Goal: Task Accomplishment & Management: Use online tool/utility

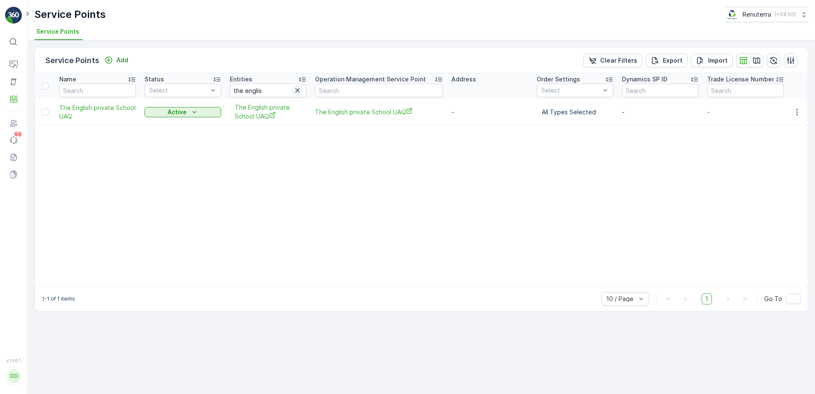
click at [295, 91] on icon "button" at bounding box center [297, 90] width 9 height 9
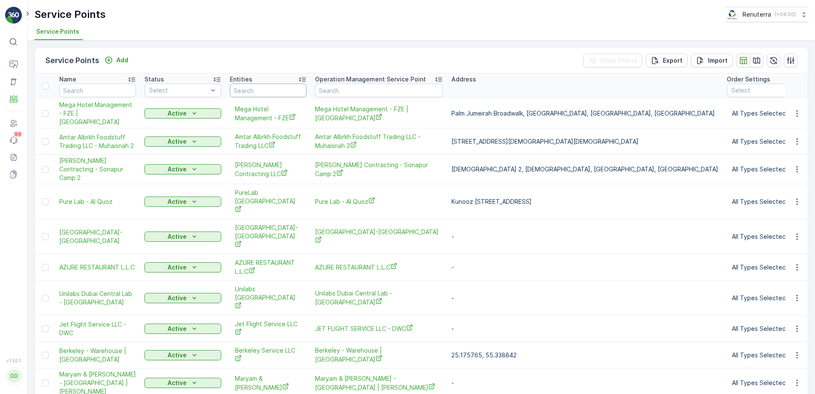
click at [280, 90] on input "text" at bounding box center [268, 91] width 77 height 14
type input "utmost"
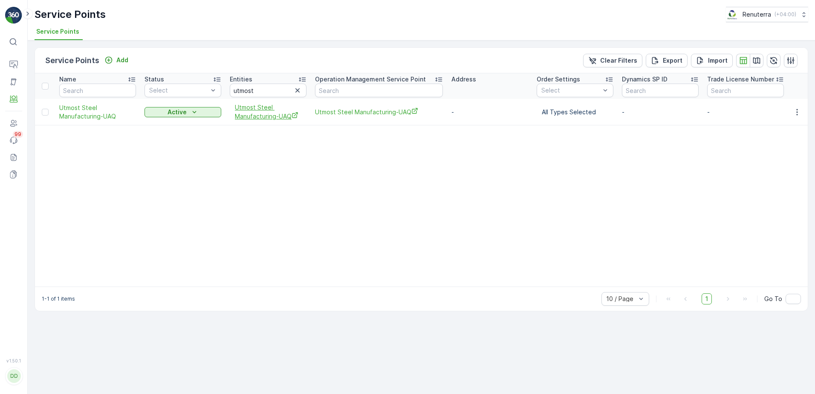
click at [257, 113] on span "Utmost Steel Manufacturing-UAQ" at bounding box center [268, 111] width 67 height 17
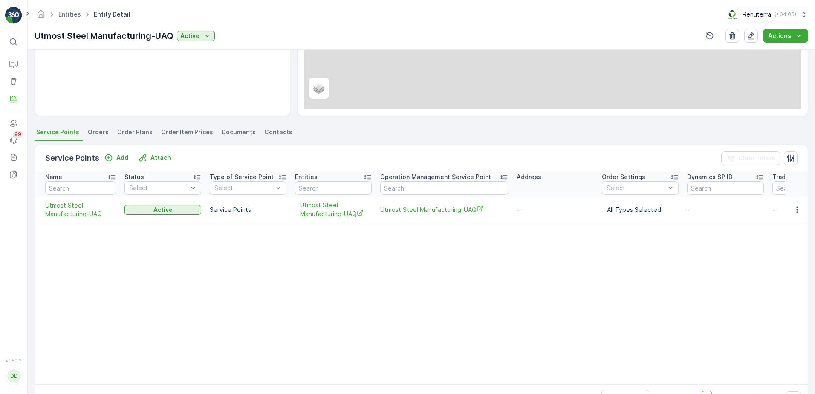
scroll to position [171, 0]
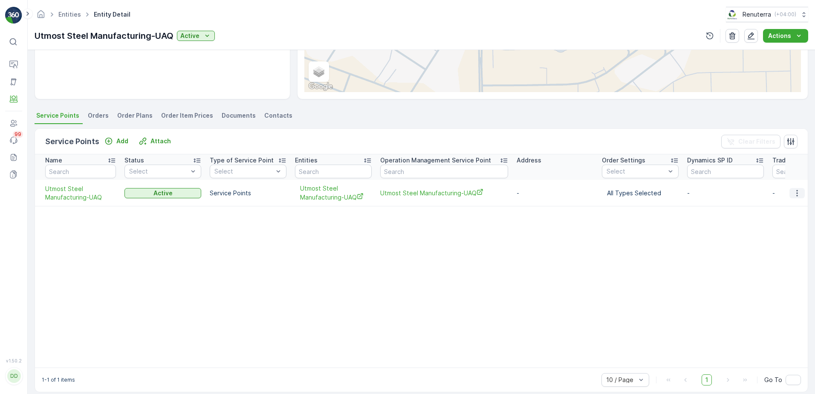
click at [793, 191] on icon "button" at bounding box center [797, 193] width 9 height 9
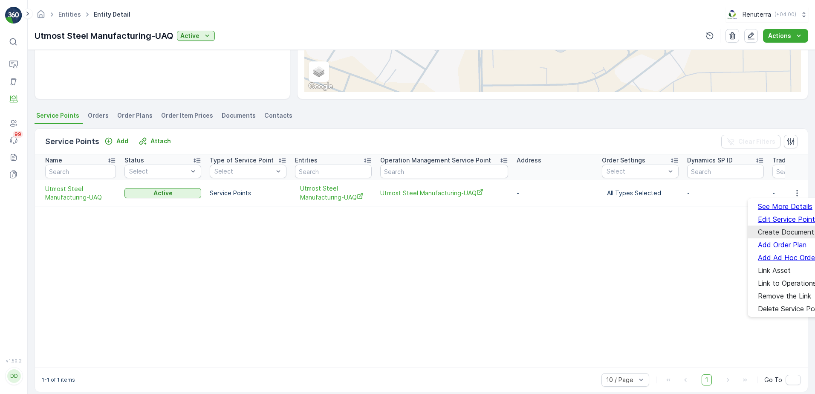
click at [771, 231] on span "Create Document" at bounding box center [786, 232] width 56 height 8
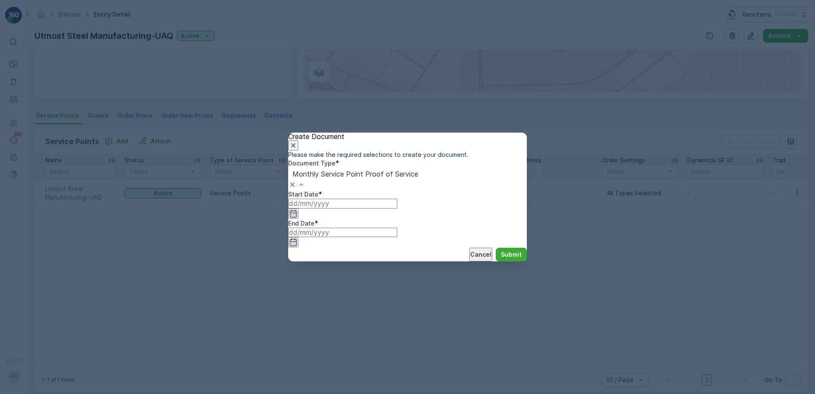
click at [126, 393] on span "Monthly Service Point Proof of Service" at bounding box center [63, 397] width 126 height 9
click at [297, 217] on icon "button" at bounding box center [293, 213] width 7 height 8
click at [540, 293] on div "Create Document Please make the required selections to create your document. Do…" at bounding box center [407, 197] width 815 height 394
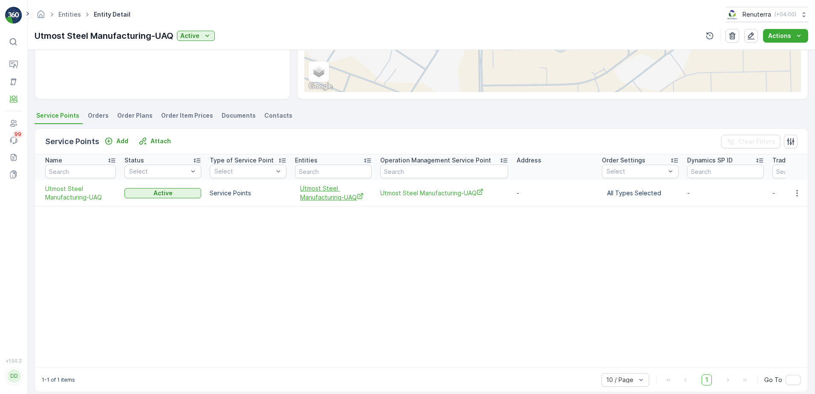
click at [309, 193] on span "Utmost Steel Manufacturing-UAQ" at bounding box center [333, 192] width 67 height 17
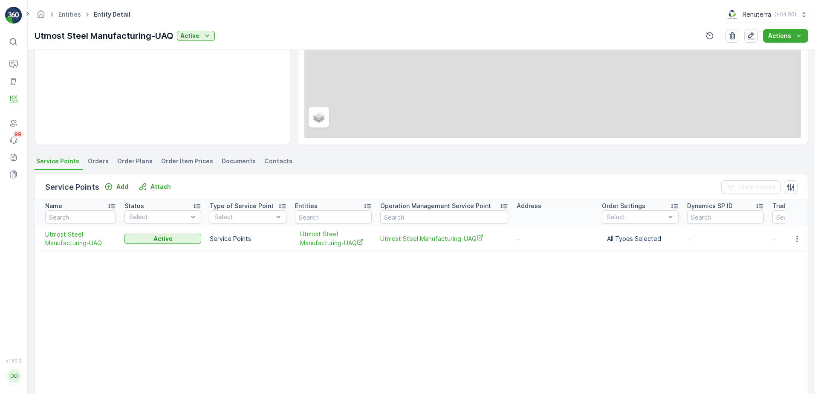
scroll to position [146, 0]
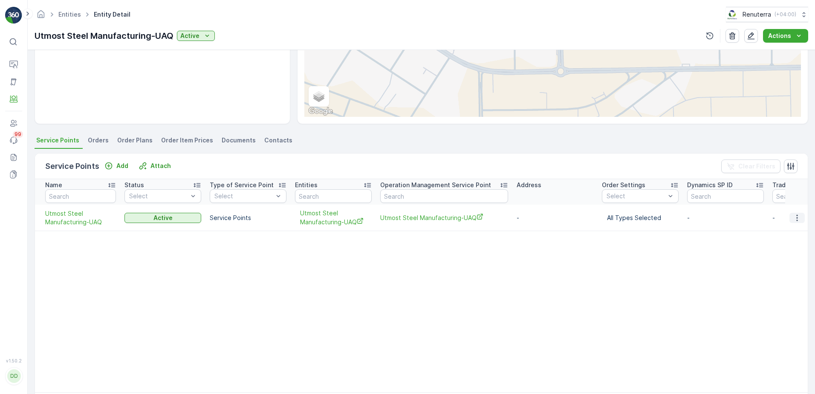
click at [794, 213] on button "button" at bounding box center [796, 218] width 15 height 10
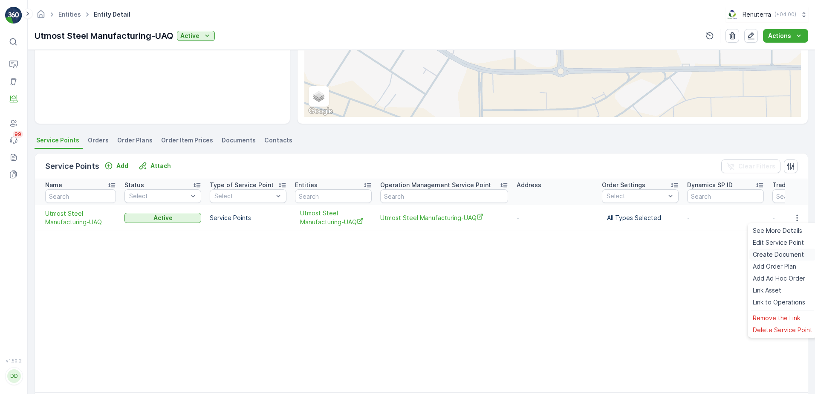
click at [775, 256] on span "Create Document" at bounding box center [778, 254] width 51 height 9
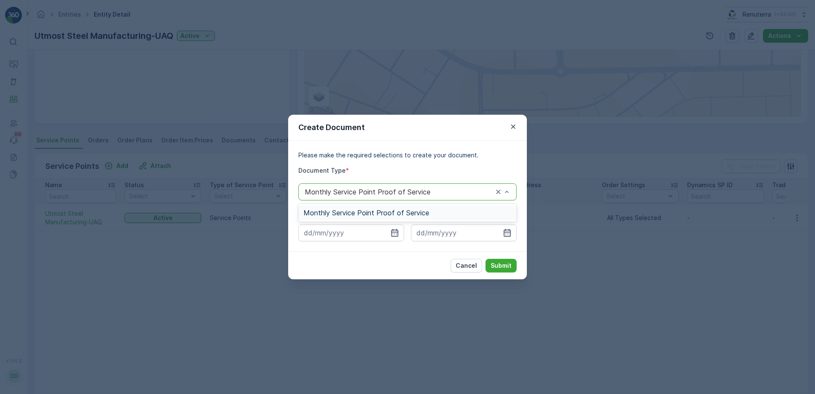
click at [394, 197] on div "Monthly Service Point Proof of Service" at bounding box center [407, 191] width 218 height 17
click at [422, 212] on span "Monthly Service Point Proof of Service" at bounding box center [367, 213] width 126 height 8
click at [396, 231] on icon "button" at bounding box center [394, 232] width 9 height 9
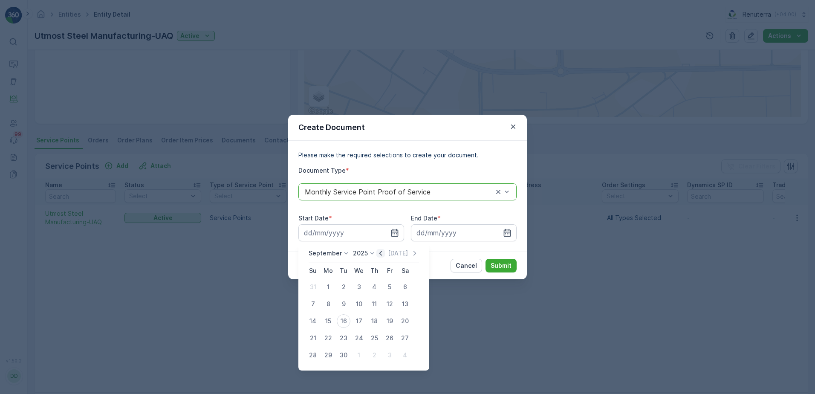
click at [382, 251] on icon "button" at bounding box center [380, 253] width 9 height 9
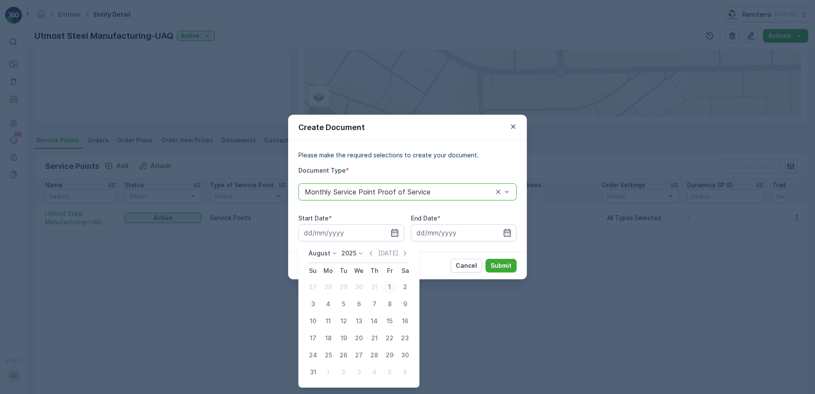
click at [389, 283] on div "1" at bounding box center [390, 287] width 14 height 14
type input "01.08.2025"
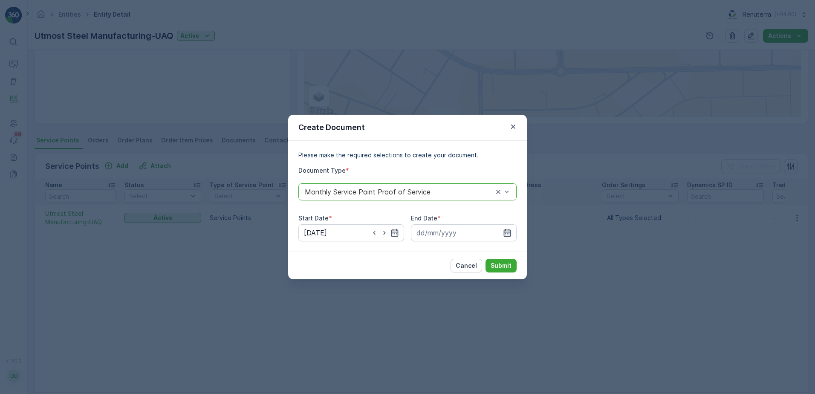
click at [511, 231] on icon "button" at bounding box center [507, 232] width 9 height 9
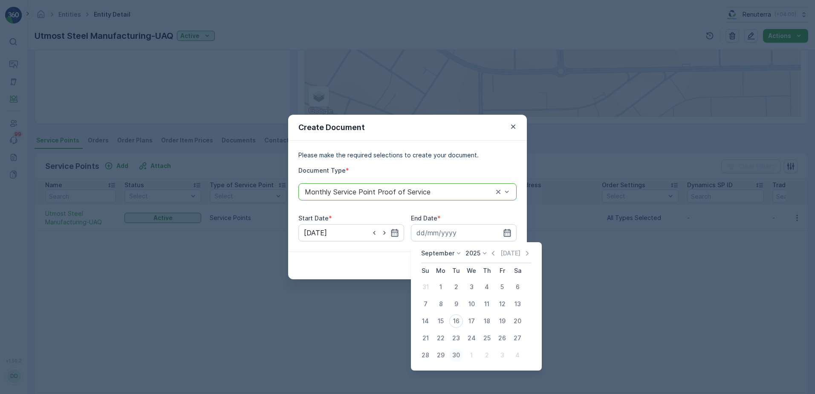
click at [454, 351] on div "30" at bounding box center [456, 355] width 14 height 14
type input "30.09.2025"
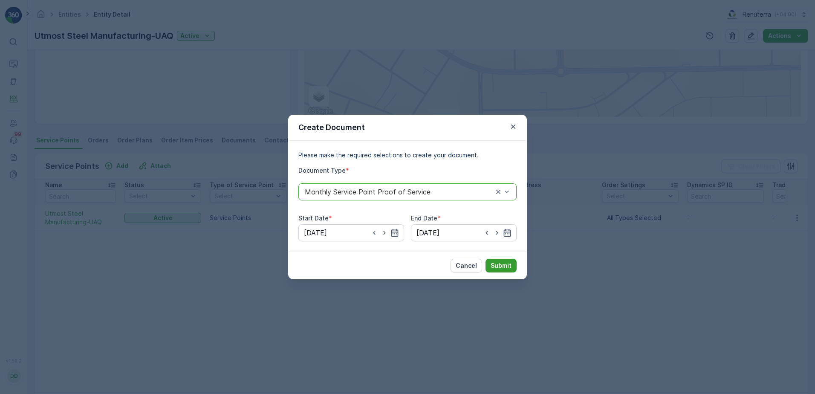
click at [494, 263] on p "Submit" at bounding box center [501, 265] width 21 height 9
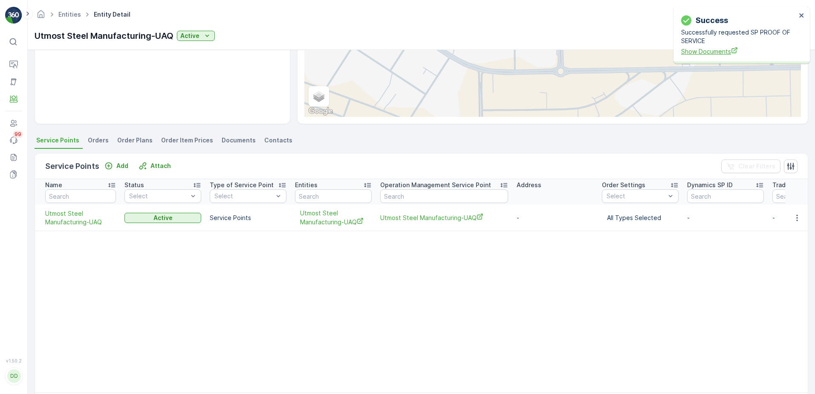
click at [705, 49] on span "Show Documents" at bounding box center [738, 51] width 115 height 9
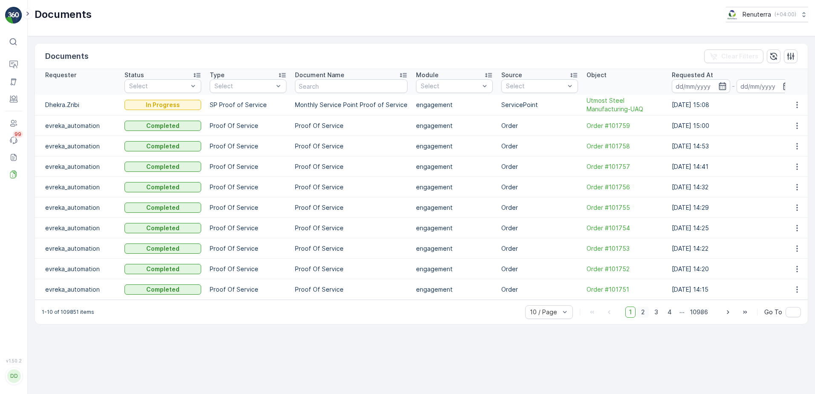
click at [644, 318] on span "2" at bounding box center [643, 311] width 12 height 11
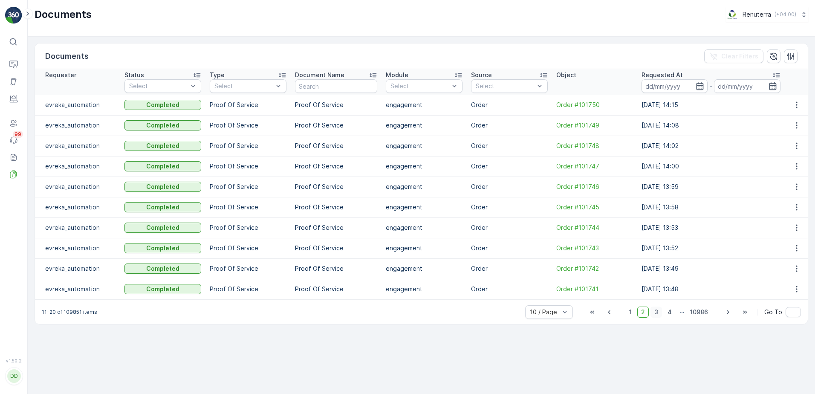
click at [659, 315] on span "3" at bounding box center [657, 311] width 12 height 11
click at [672, 311] on span "4" at bounding box center [670, 311] width 12 height 11
click at [672, 311] on span "5" at bounding box center [670, 311] width 11 height 11
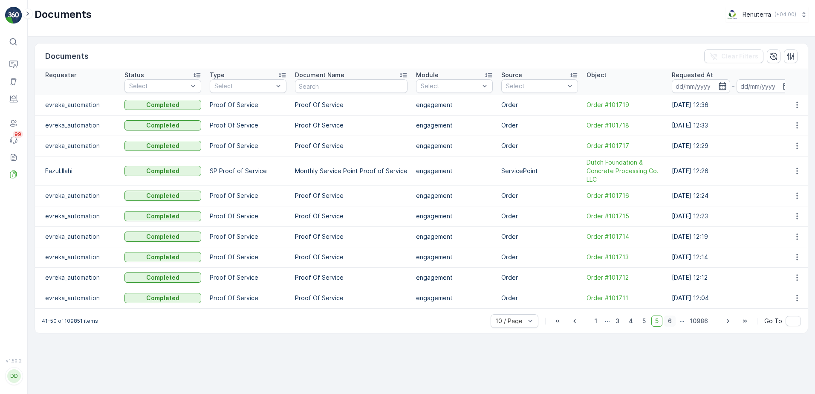
click at [672, 325] on span "6" at bounding box center [670, 320] width 12 height 11
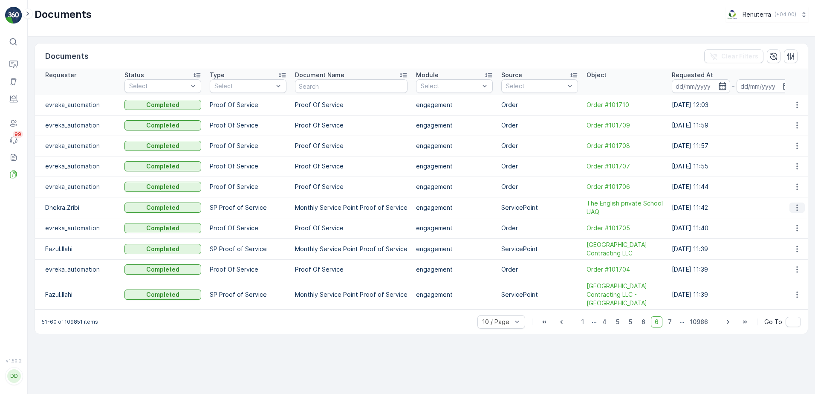
click at [798, 206] on icon "button" at bounding box center [797, 207] width 9 height 9
click at [793, 221] on span "See Details" at bounding box center [794, 220] width 33 height 9
click at [587, 327] on span "1" at bounding box center [583, 321] width 10 height 11
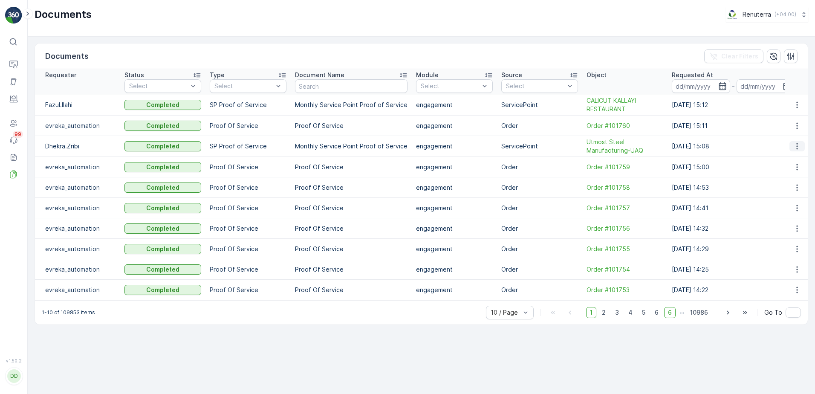
click at [795, 149] on icon "button" at bounding box center [797, 146] width 9 height 9
click at [791, 156] on span "See Details" at bounding box center [794, 159] width 33 height 9
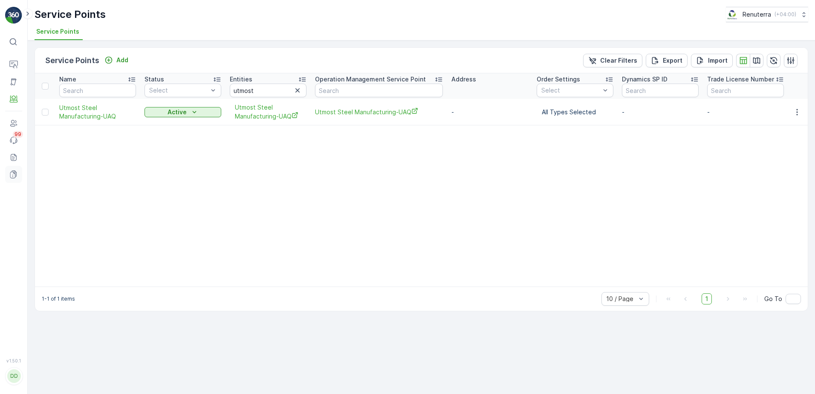
click at [9, 170] on link "Documents" at bounding box center [13, 174] width 17 height 17
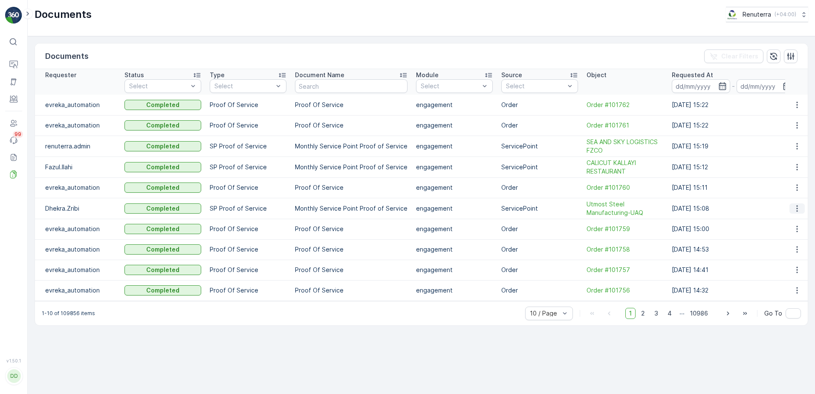
click at [798, 207] on icon "button" at bounding box center [797, 208] width 9 height 9
click at [788, 222] on span "See Details" at bounding box center [794, 221] width 33 height 9
